Goal: Check status

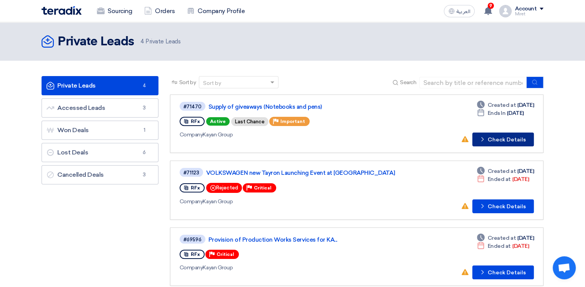
click at [509, 140] on button "Check details Check Details" at bounding box center [503, 140] width 62 height 14
